Goal: Task Accomplishment & Management: Use online tool/utility

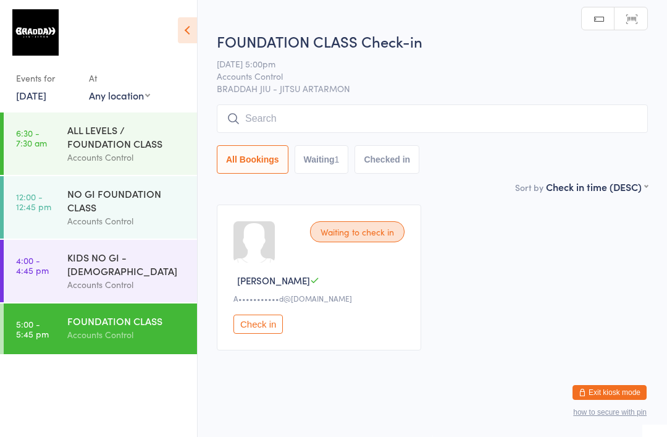
click at [428, 132] on input "search" at bounding box center [432, 118] width 431 height 28
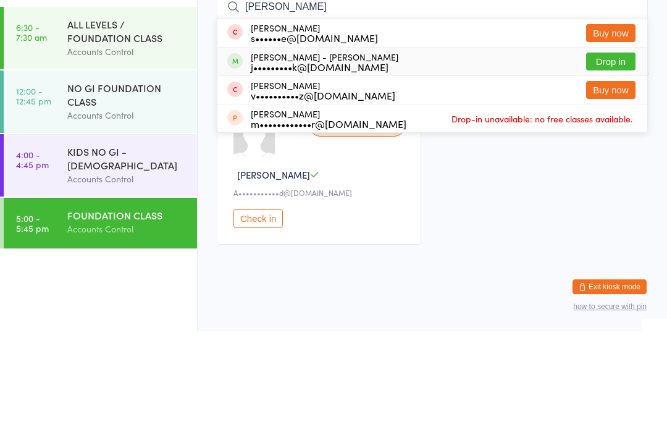
type input "Jared"
click at [606, 158] on button "Drop in" at bounding box center [610, 167] width 49 height 18
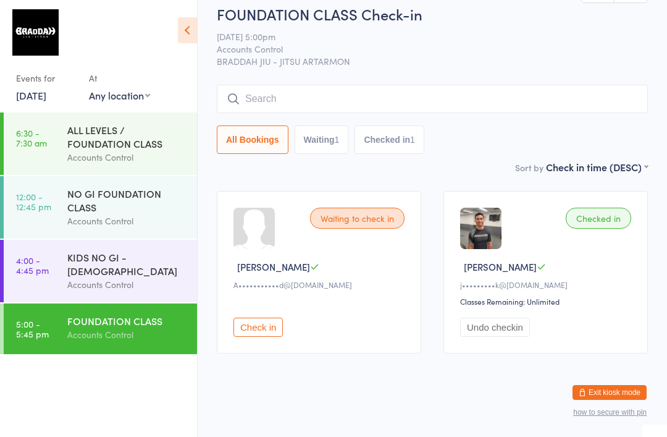
click at [258, 332] on button "Check in" at bounding box center [257, 326] width 49 height 19
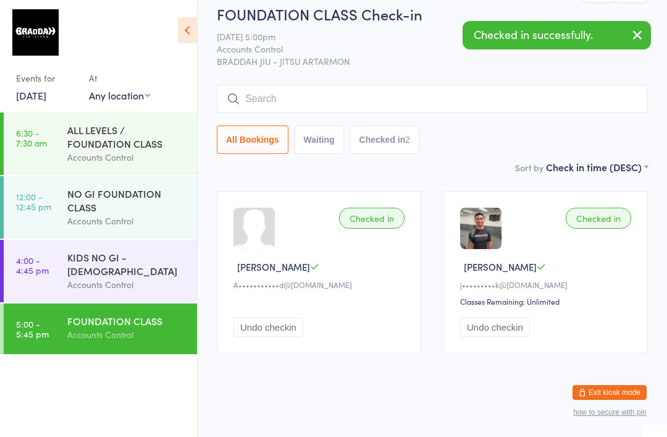
click at [618, 389] on button "Exit kiosk mode" at bounding box center [609, 392] width 74 height 15
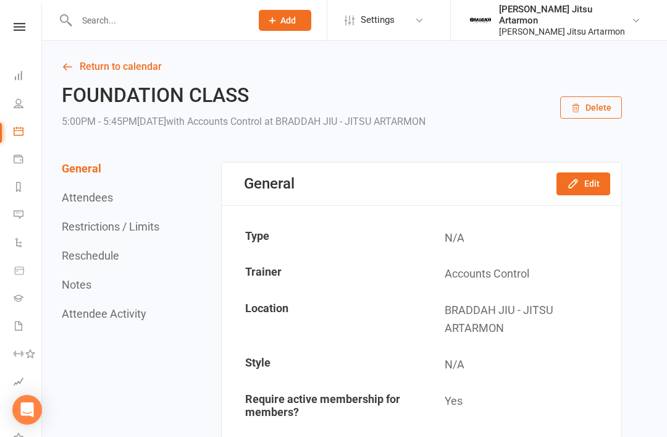
scroll to position [0, 1]
click at [15, 114] on link "People" at bounding box center [28, 105] width 28 height 28
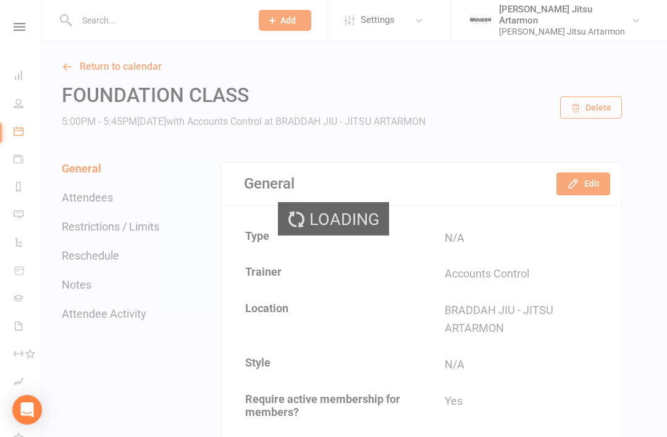
select select "100"
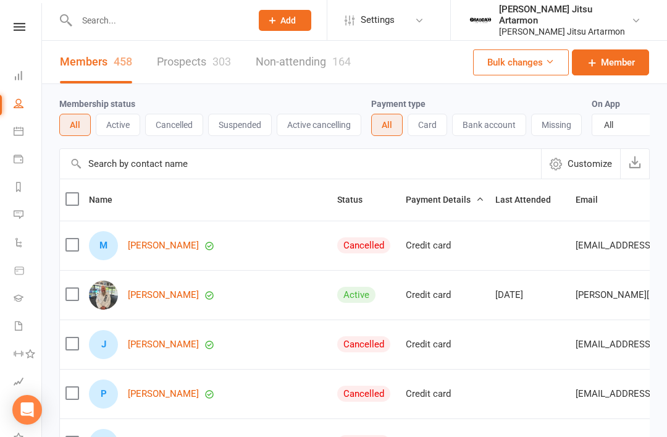
click at [211, 62] on link "Prospects 303" at bounding box center [194, 62] width 74 height 43
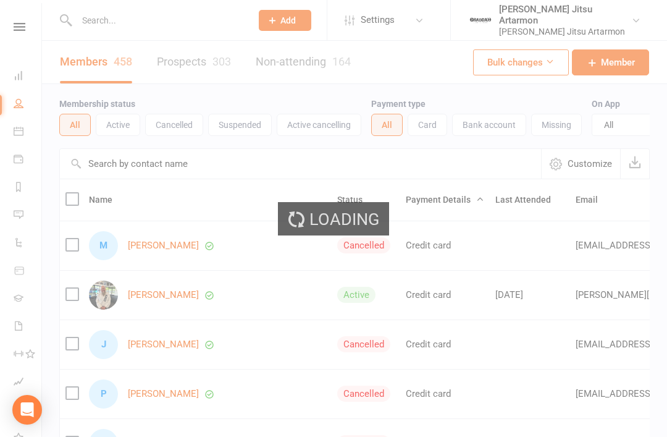
select select "100"
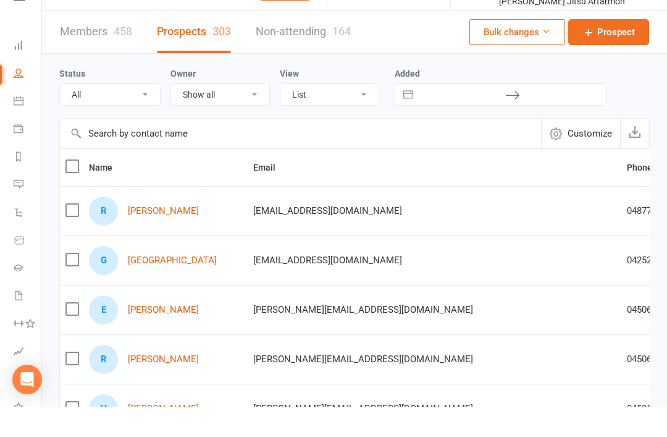
scroll to position [31, 0]
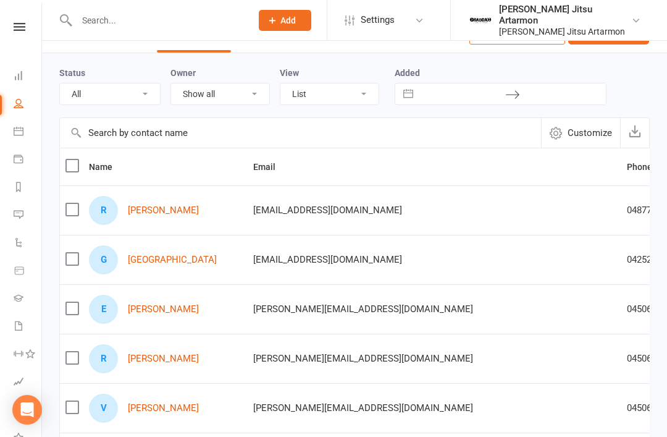
click at [151, 254] on link "Gil Center" at bounding box center [172, 259] width 89 height 10
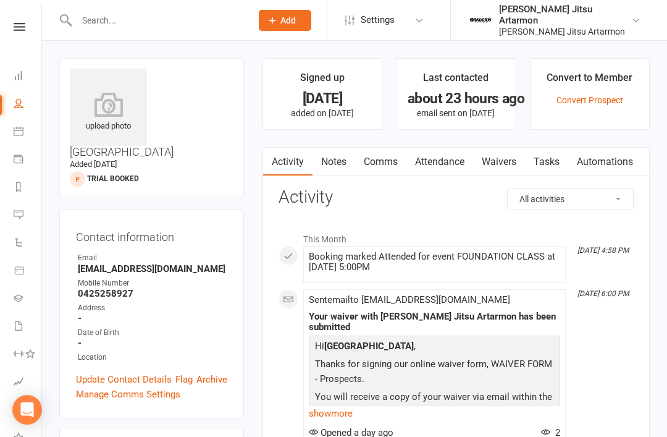
click at [528, 151] on link "Tasks" at bounding box center [546, 162] width 43 height 28
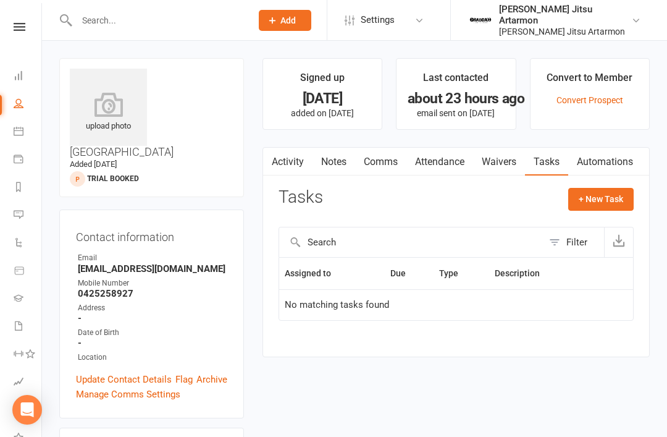
click at [511, 163] on link "Waivers" at bounding box center [499, 162] width 52 height 28
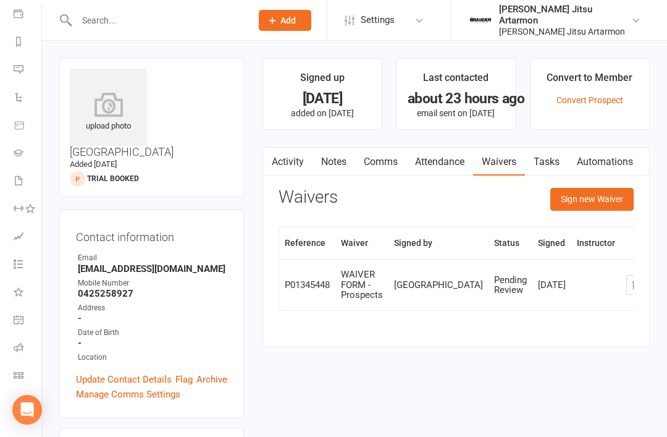
scroll to position [145, 1]
click at [20, 403] on div "Open Intercom Messenger" at bounding box center [27, 410] width 30 height 30
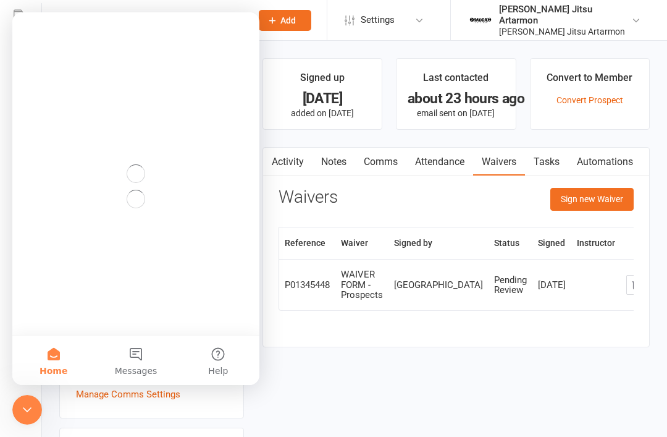
scroll to position [0, 0]
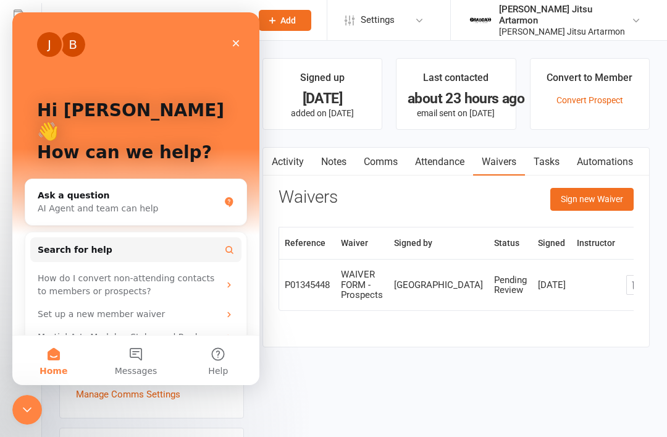
click at [240, 47] on icon "Close" at bounding box center [236, 43] width 10 height 10
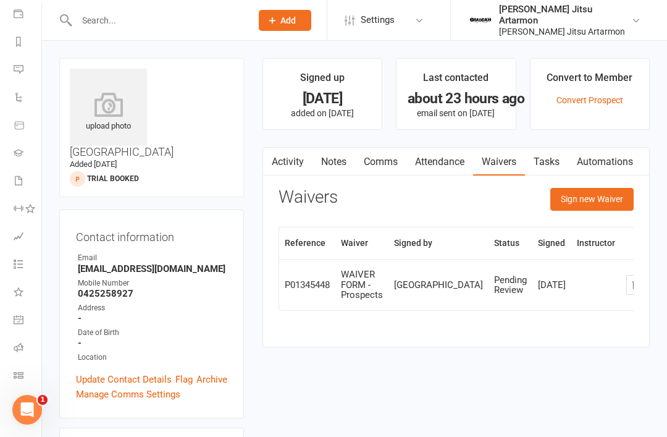
click at [14, 372] on icon at bounding box center [19, 375] width 10 height 10
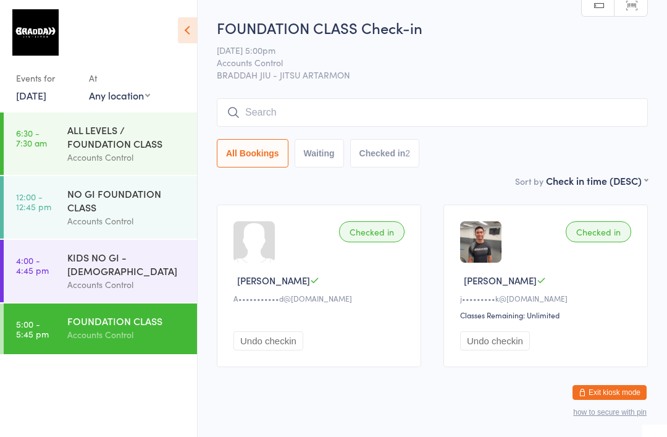
click at [592, 109] on input "search" at bounding box center [432, 112] width 431 height 28
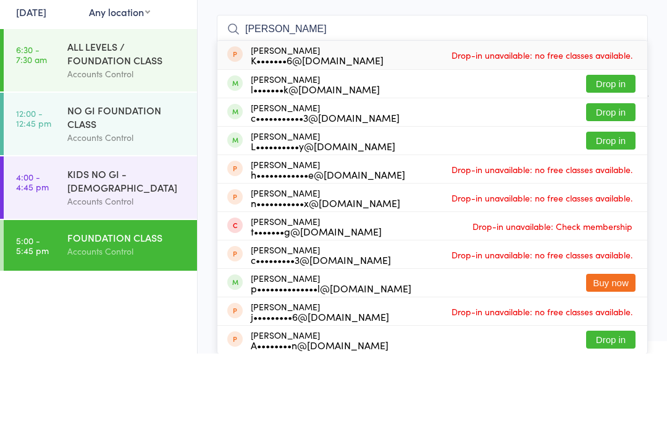
type input "[PERSON_NAME]"
click at [620, 215] on button "Drop in" at bounding box center [610, 224] width 49 height 18
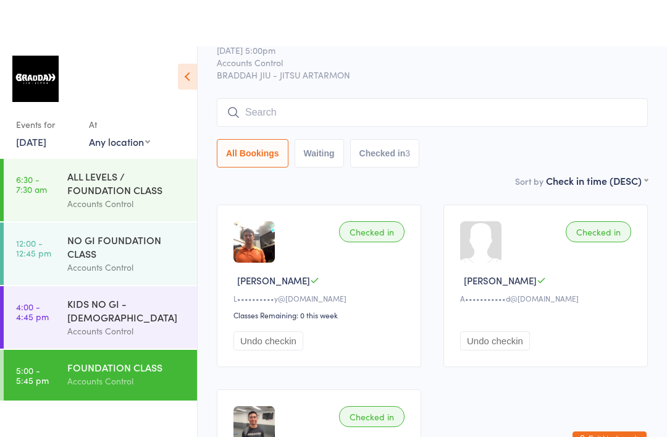
scroll to position [57, 0]
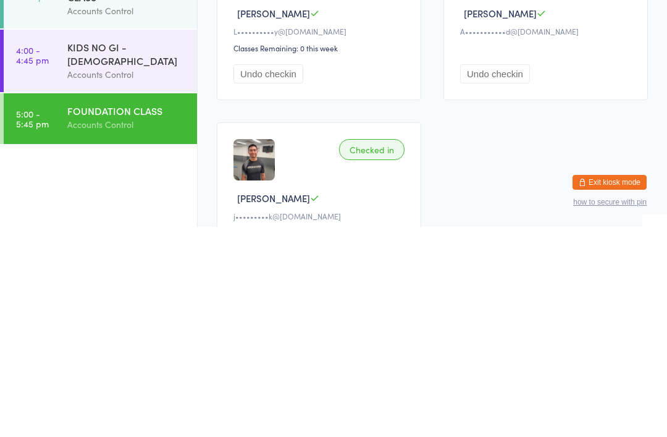
click at [549, 136] on div "Checked in [PERSON_NAME]••••••••••y@[DOMAIN_NAME] Classes Remaining: 0 this wee…" at bounding box center [432, 320] width 453 height 369
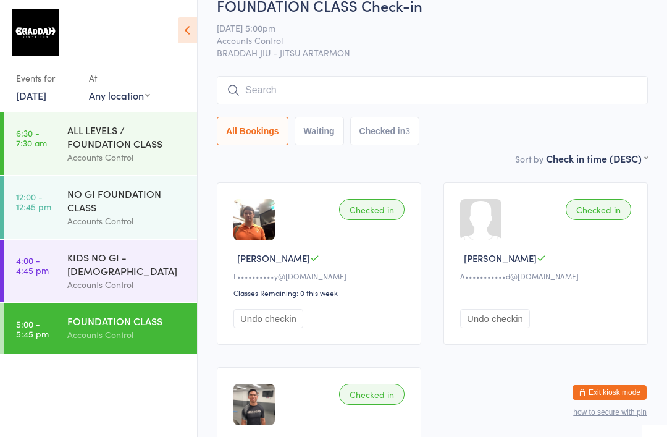
click at [453, 93] on input "search" at bounding box center [432, 90] width 431 height 28
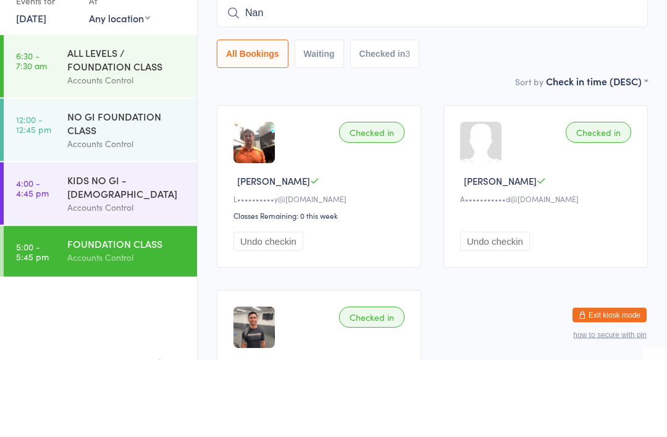
type input "Nan"
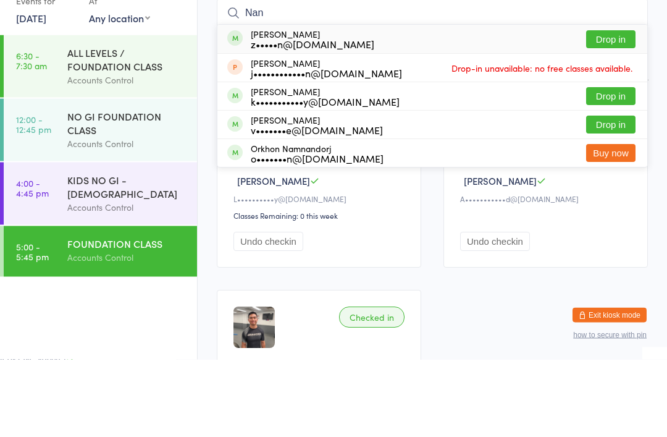
click at [620, 108] on button "Drop in" at bounding box center [610, 117] width 49 height 18
